Goal: Answer question/provide support

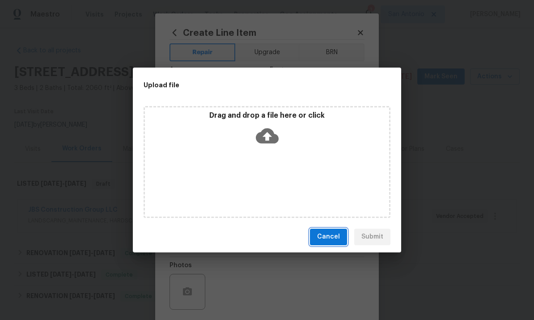
click at [336, 235] on span "Cancel" at bounding box center [328, 236] width 23 height 11
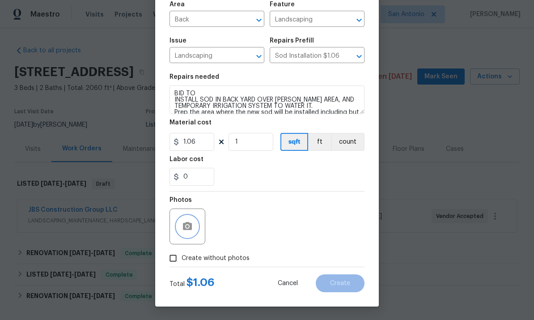
scroll to position [67, 0]
click at [185, 227] on icon "button" at bounding box center [187, 226] width 9 height 8
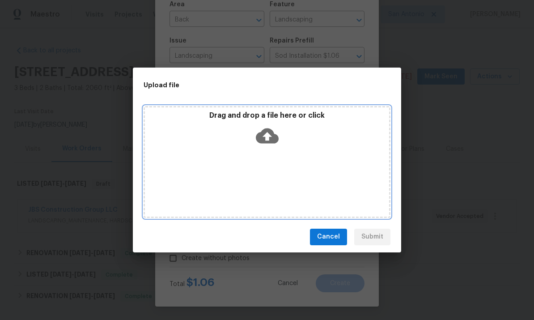
click at [271, 143] on icon at bounding box center [267, 135] width 23 height 15
click at [269, 135] on icon at bounding box center [267, 135] width 23 height 23
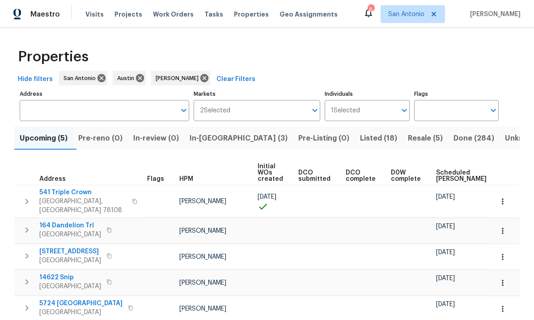
scroll to position [31, 0]
click at [211, 127] on button "In-[GEOGRAPHIC_DATA] (3)" at bounding box center [238, 138] width 109 height 23
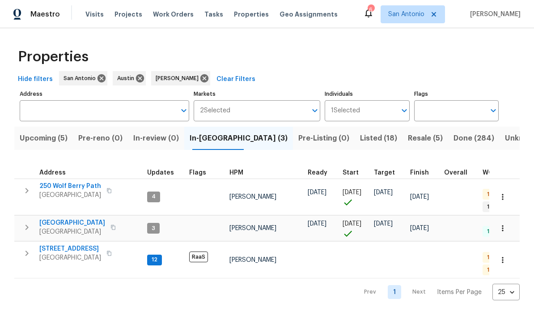
click at [38, 145] on button "Upcoming (5)" at bounding box center [43, 138] width 59 height 23
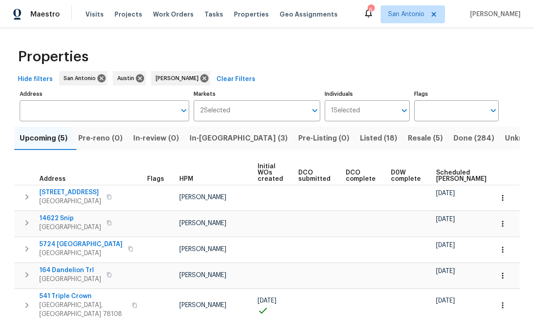
scroll to position [31, 0]
click at [502, 169] on span "Scheduled LCO" at bounding box center [519, 175] width 34 height 13
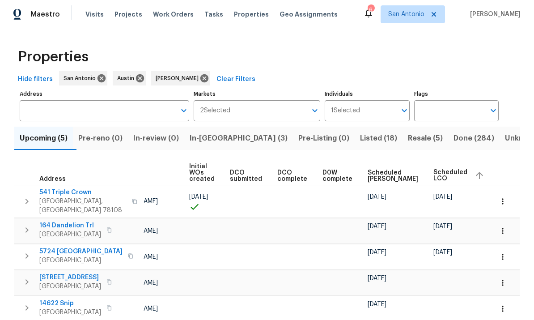
scroll to position [0, 70]
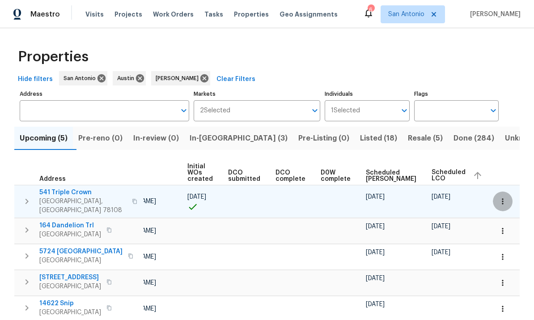
click at [499, 202] on icon "button" at bounding box center [502, 201] width 9 height 9
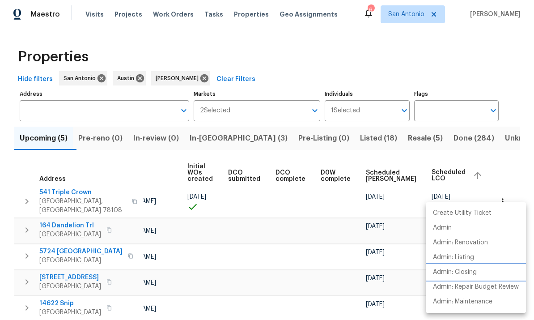
click at [474, 275] on p "Admin: Closing" at bounding box center [455, 271] width 44 height 9
click at [507, 161] on div at bounding box center [267, 160] width 534 height 320
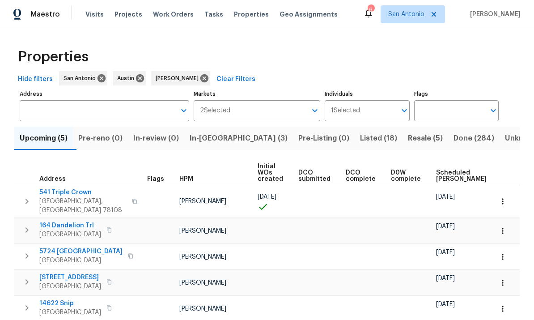
scroll to position [0, 0]
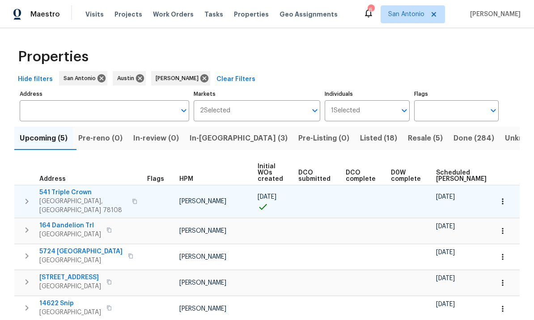
click at [77, 196] on span "541 Triple Crown" at bounding box center [82, 192] width 87 height 9
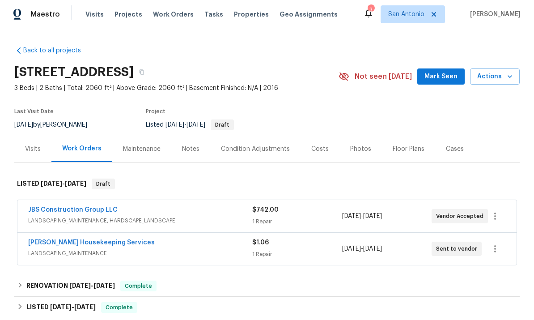
scroll to position [31, 0]
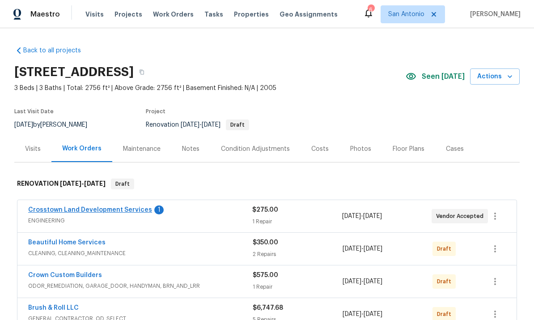
click at [110, 211] on link "Crosstown Land Development Services" at bounding box center [90, 210] width 124 height 6
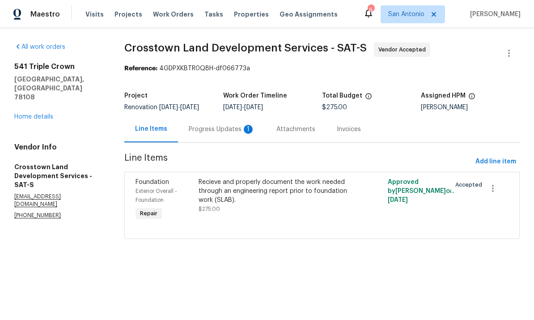
click at [240, 127] on div "Progress Updates 1" at bounding box center [222, 129] width 88 height 26
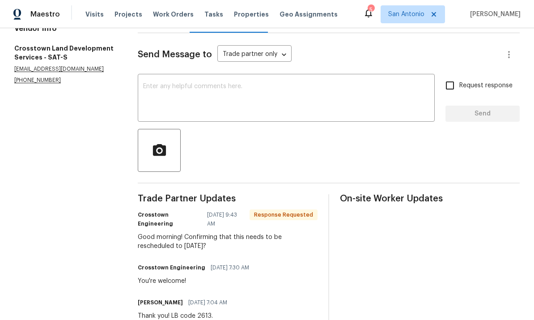
scroll to position [110, 0]
click at [359, 96] on textarea at bounding box center [286, 98] width 286 height 31
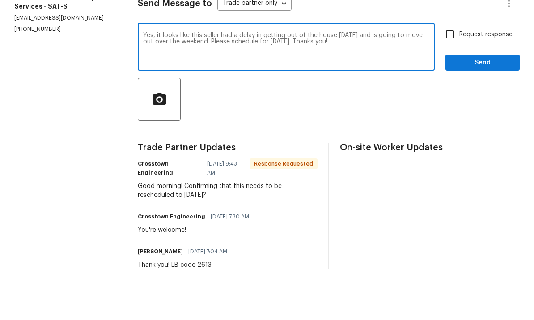
type textarea "Yes, it looks like this seller had a delay in getting out of the house yesterda…"
click at [487, 105] on button "Send" at bounding box center [482, 113] width 74 height 17
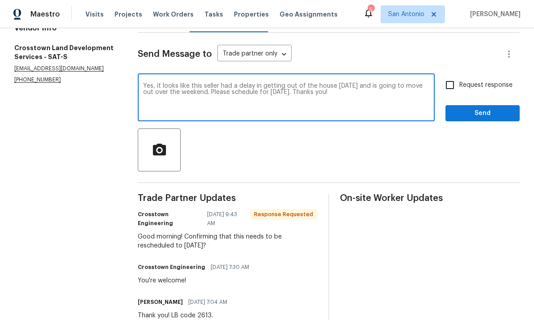
scroll to position [0, 0]
